Goal: Task Accomplishment & Management: Manage account settings

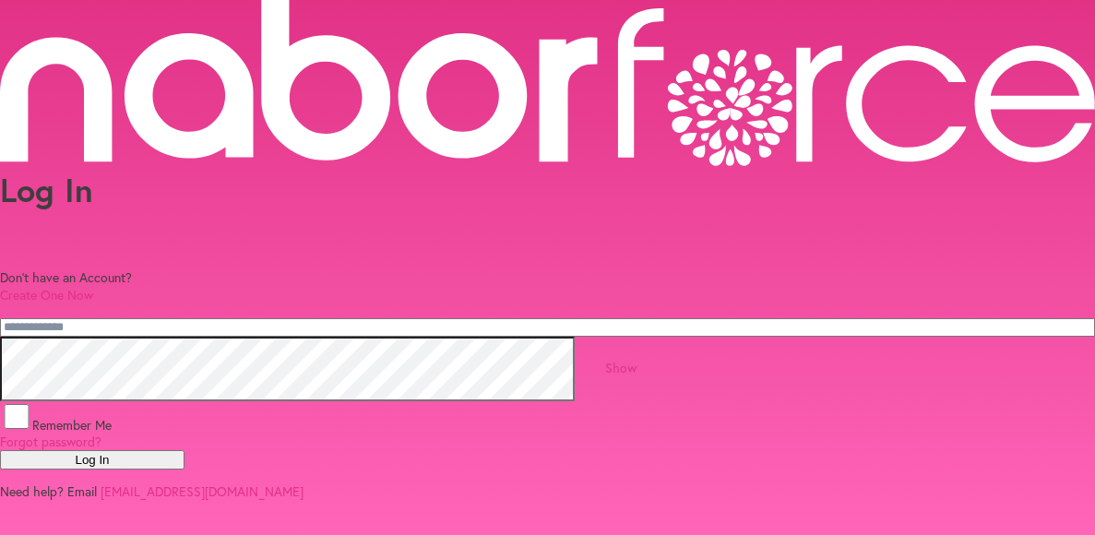
click at [346, 318] on input "email" at bounding box center [547, 327] width 1095 height 18
type input "**********"
click at [185, 470] on button "Log In" at bounding box center [92, 459] width 185 height 19
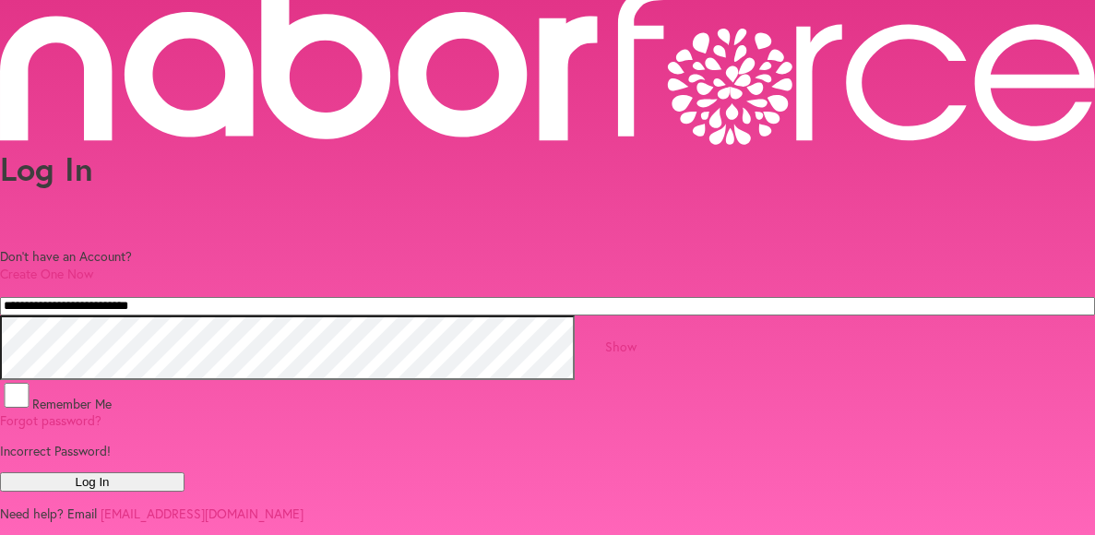
scroll to position [36, 0]
click at [185, 492] on button "Log In" at bounding box center [92, 481] width 185 height 19
click at [637, 344] on link "Show" at bounding box center [620, 347] width 31 height 18
click at [185, 492] on button "Log In" at bounding box center [92, 481] width 185 height 19
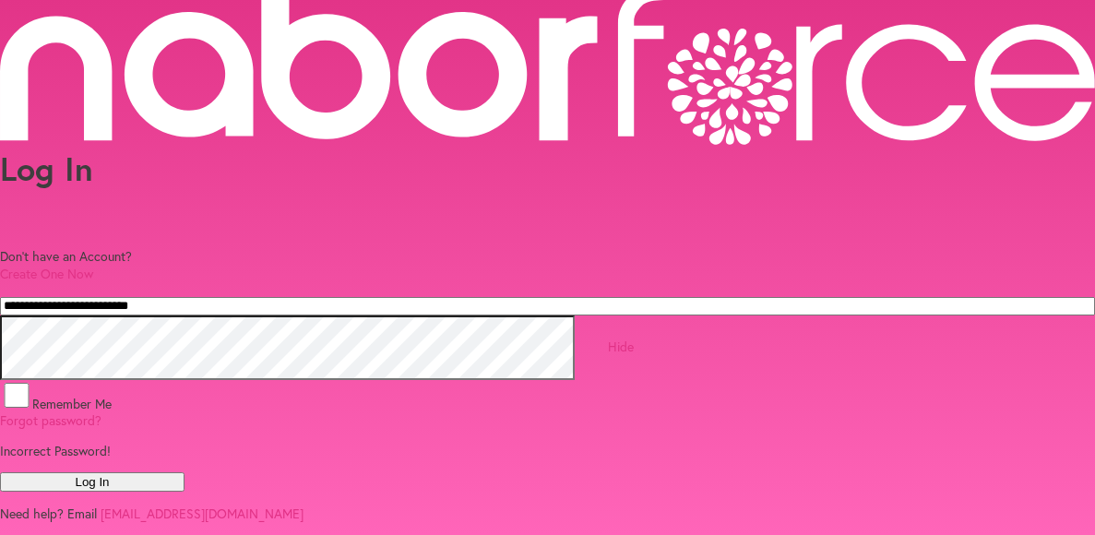
click at [102, 412] on link "Forgot password?" at bounding box center [51, 421] width 102 height 18
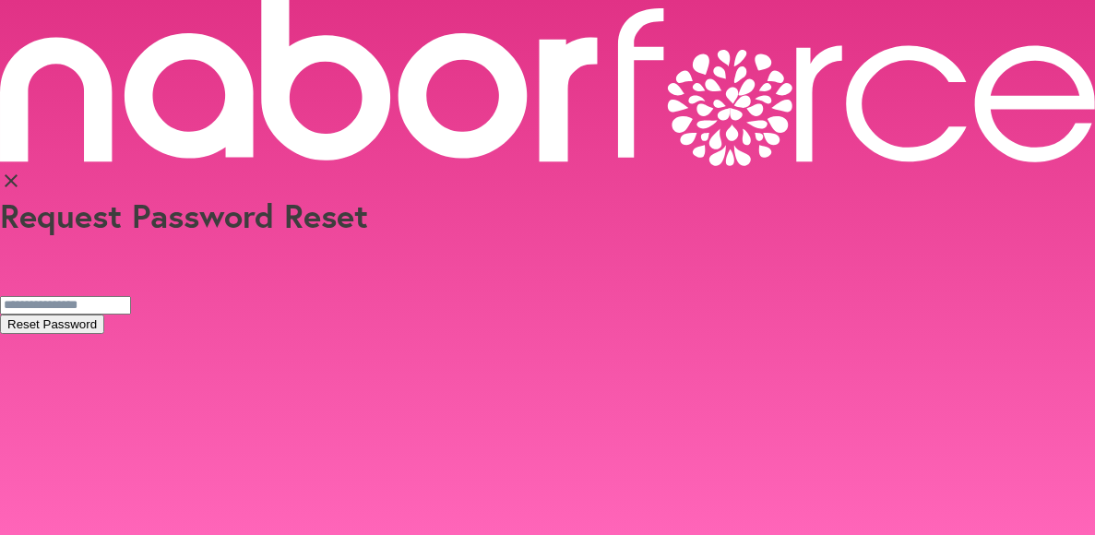
scroll to position [30, 0]
click at [104, 315] on button "Reset Password" at bounding box center [52, 324] width 104 height 19
click at [131, 296] on input "email" at bounding box center [65, 305] width 131 height 18
type input "**********"
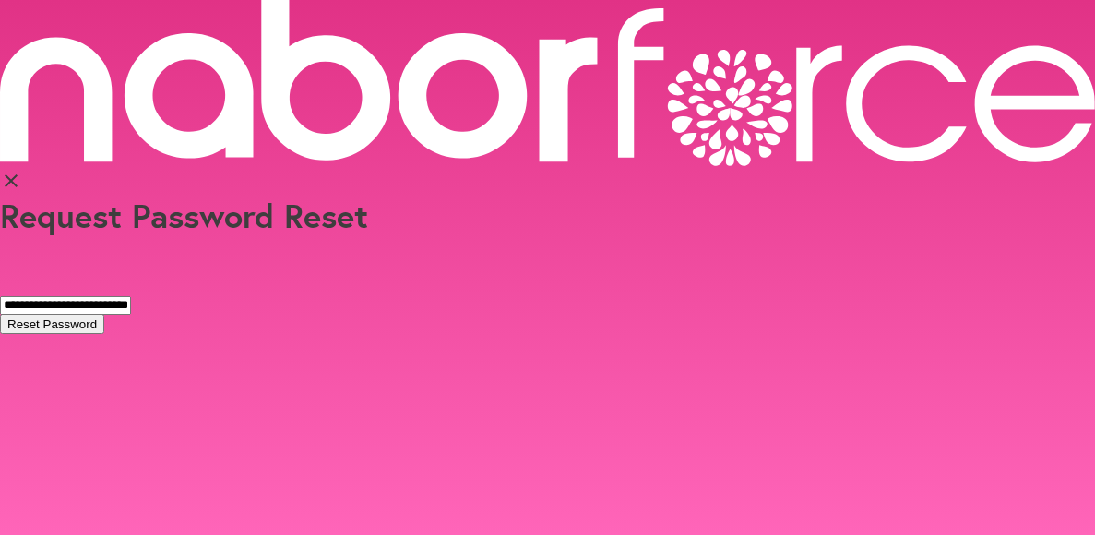
click at [104, 315] on button "Reset Password" at bounding box center [52, 324] width 104 height 19
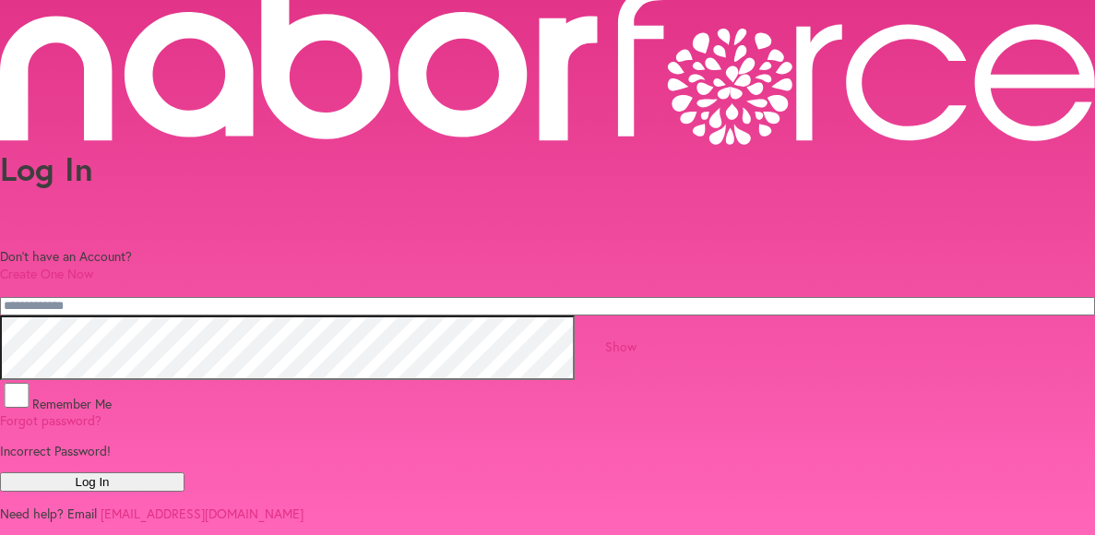
scroll to position [36, 0]
